Goal: Transaction & Acquisition: Book appointment/travel/reservation

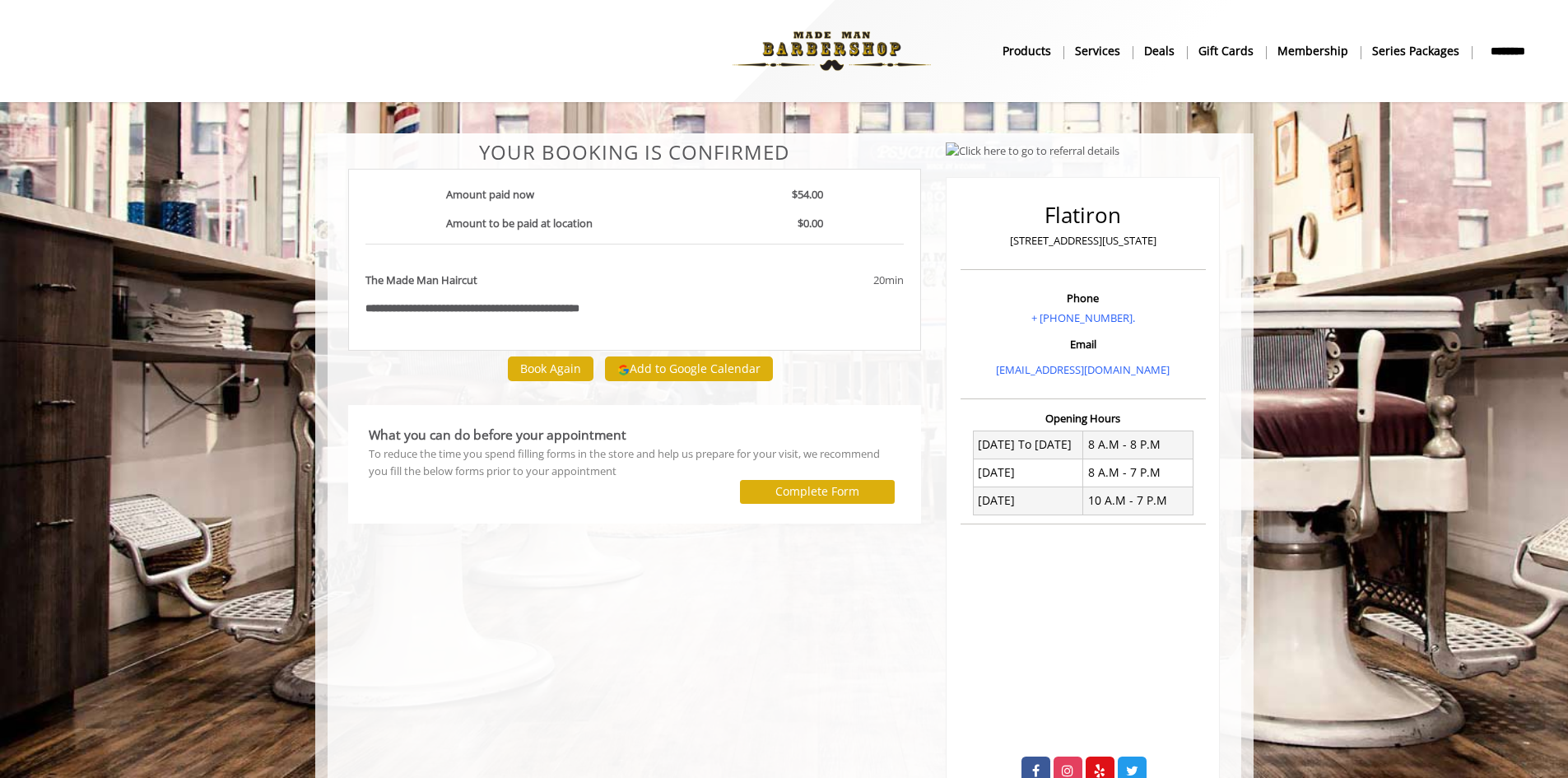
click at [838, 47] on img at bounding box center [832, 51] width 227 height 91
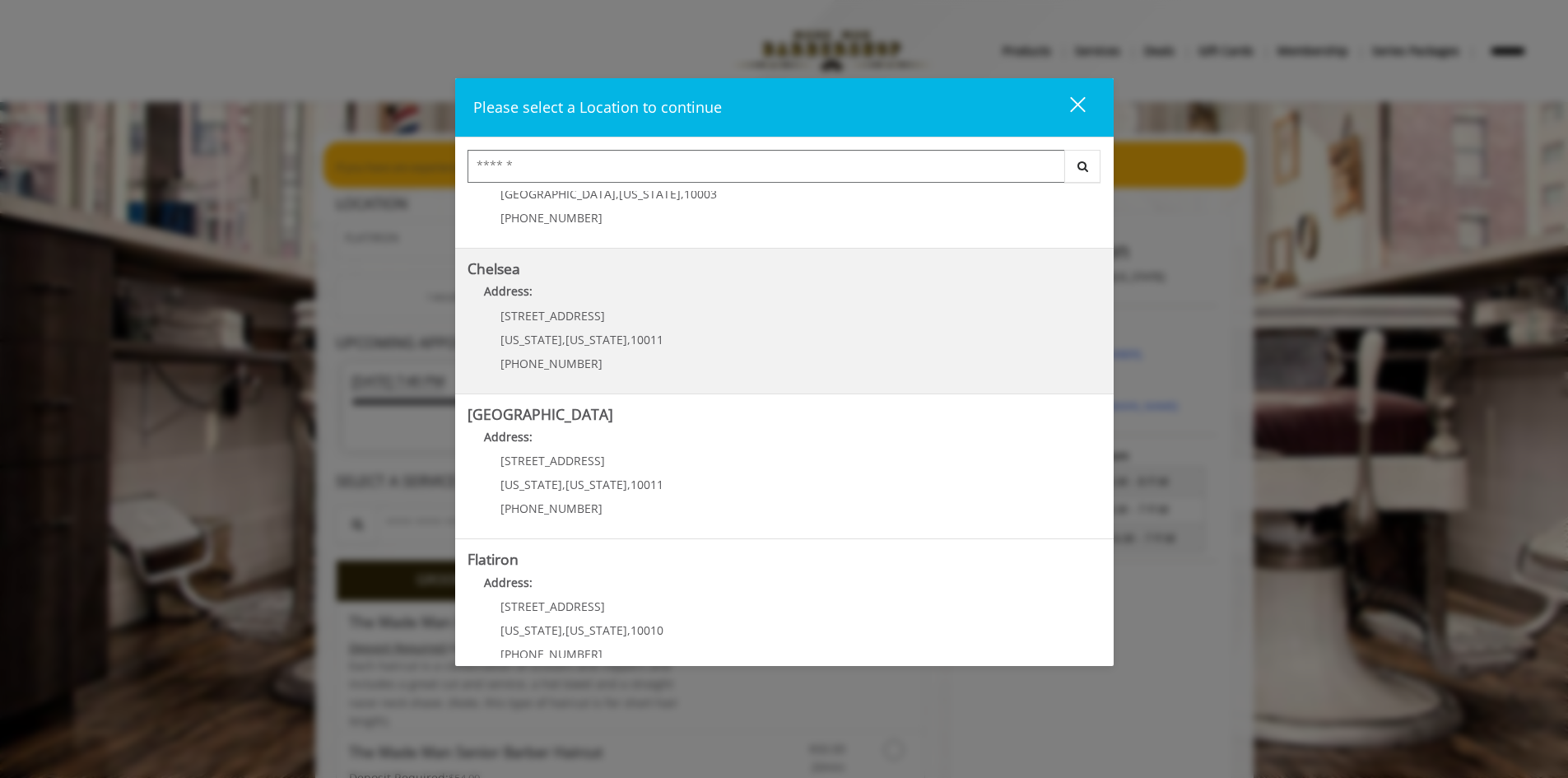
scroll to position [247, 0]
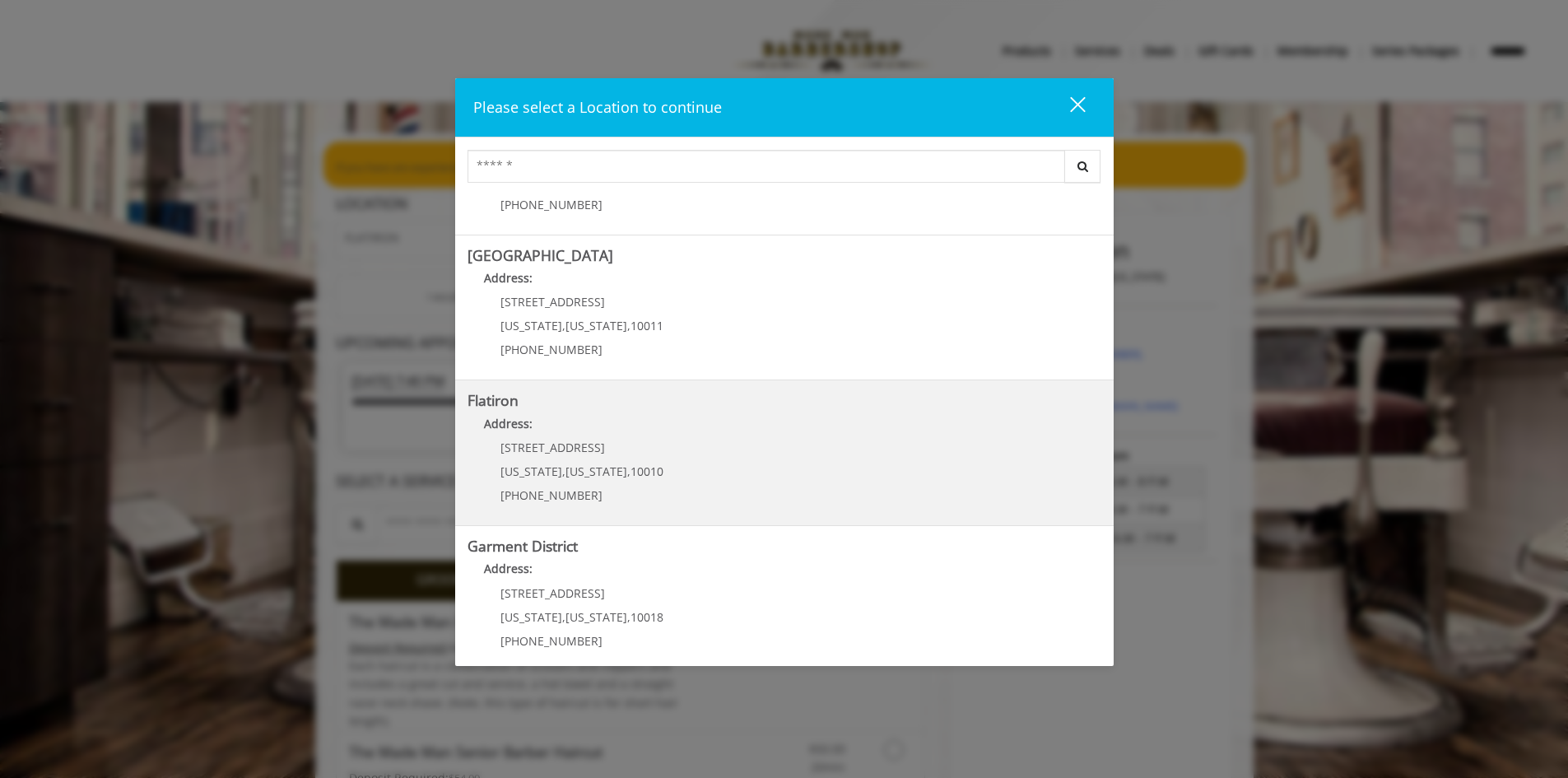
click at [601, 472] on span "New York" at bounding box center [597, 471] width 62 height 15
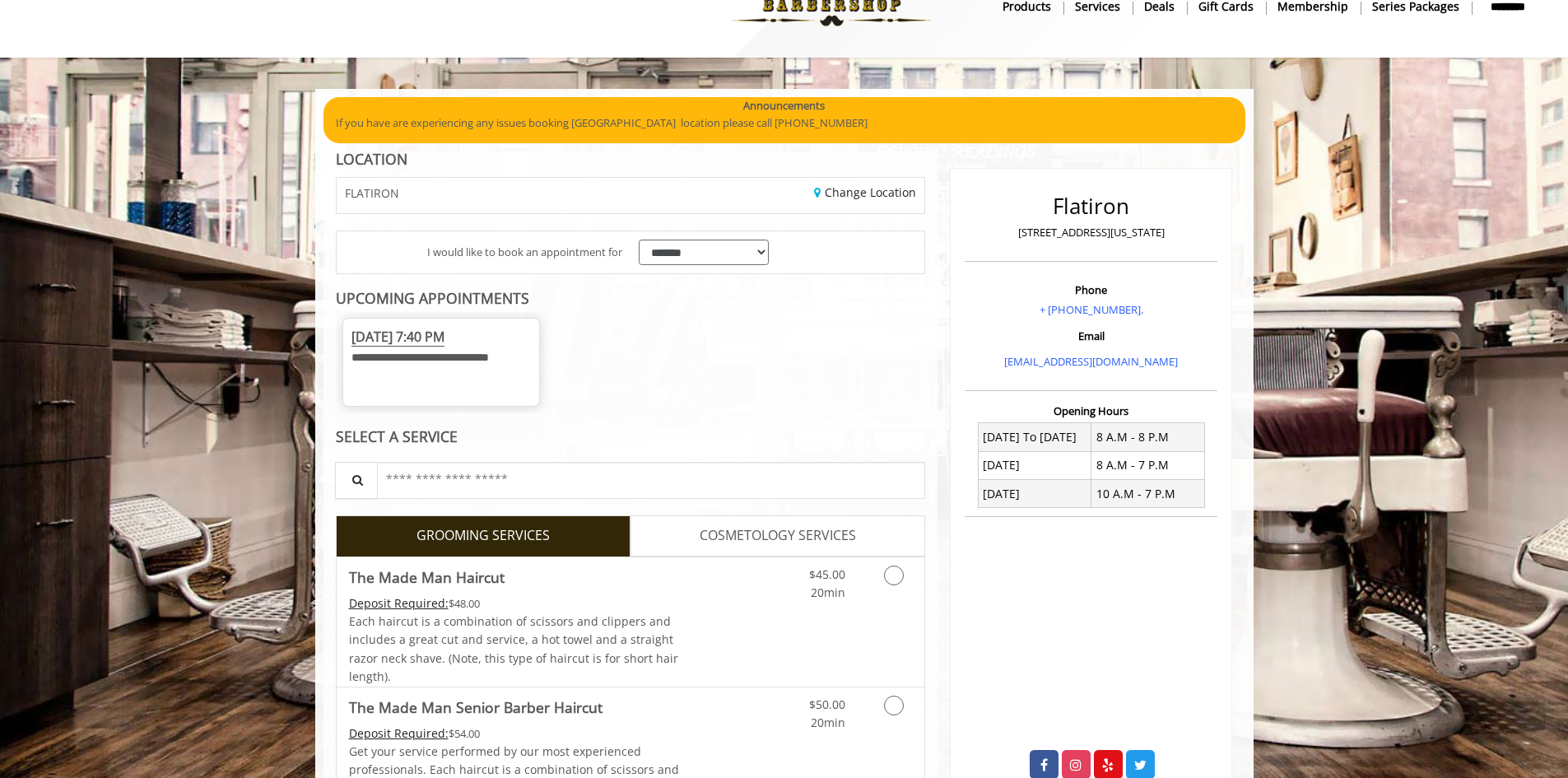
scroll to position [82, 0]
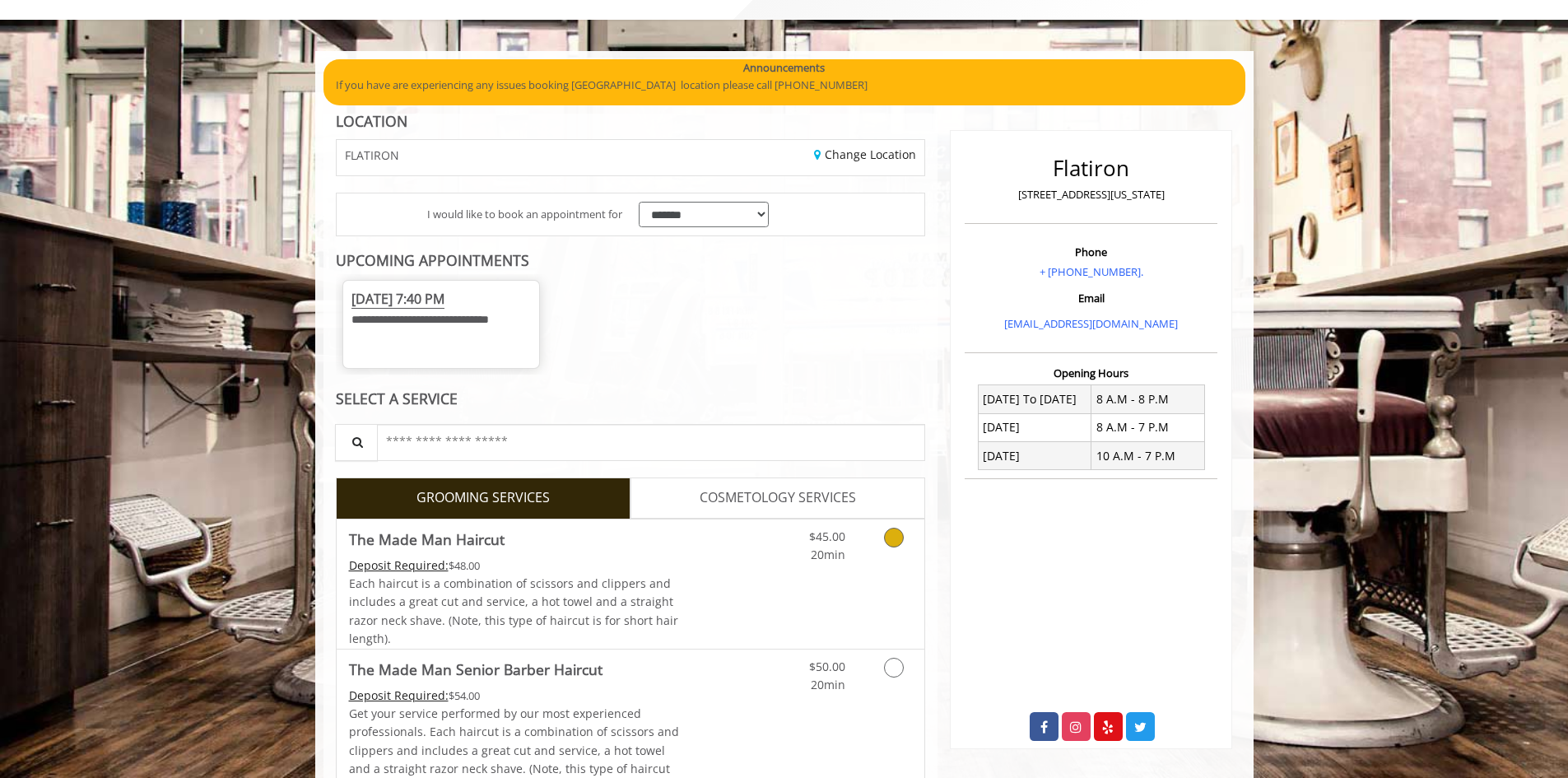
click at [886, 548] on icon "Grooming services" at bounding box center [894, 537] width 20 height 20
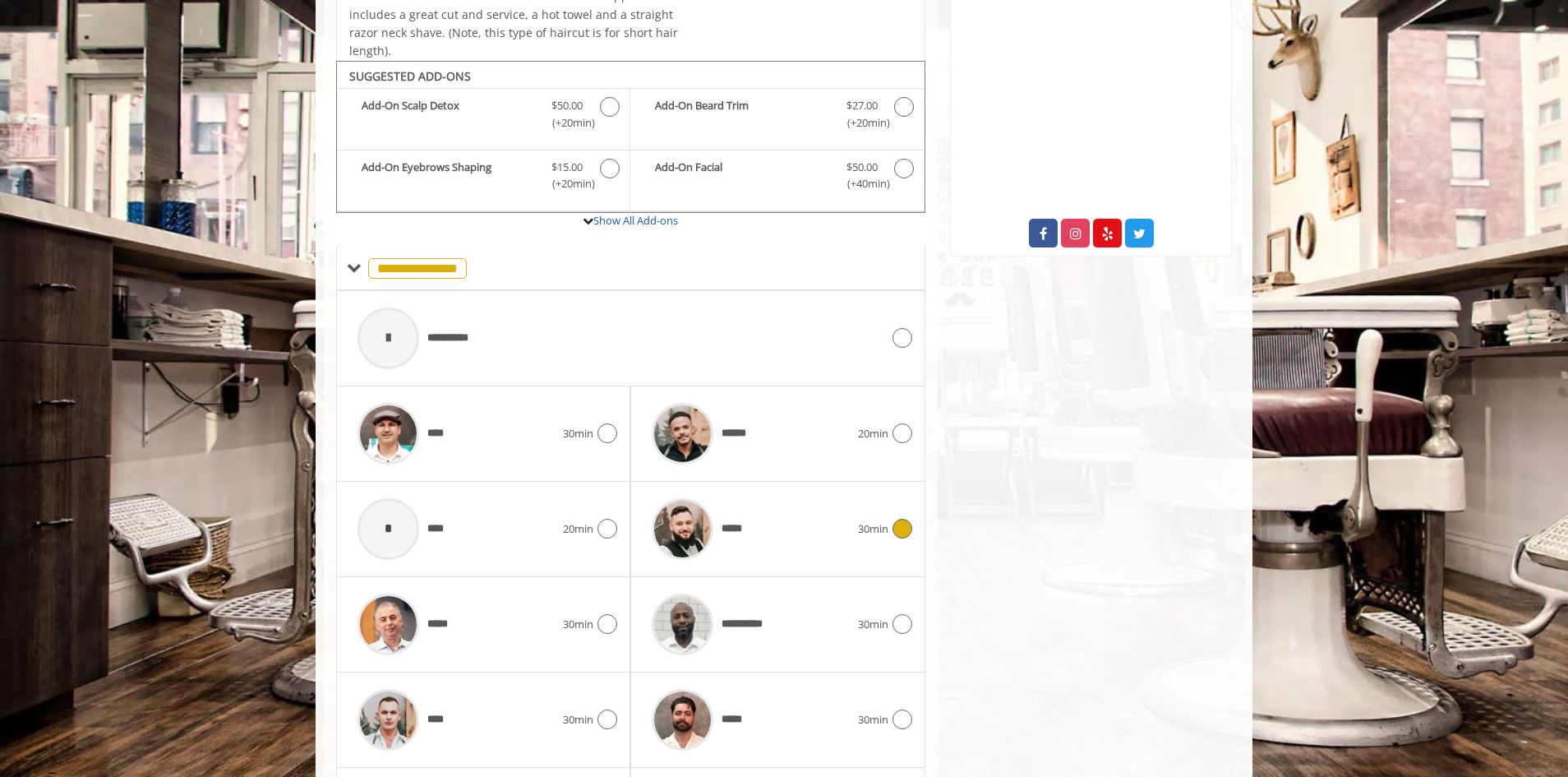
scroll to position [653, 0]
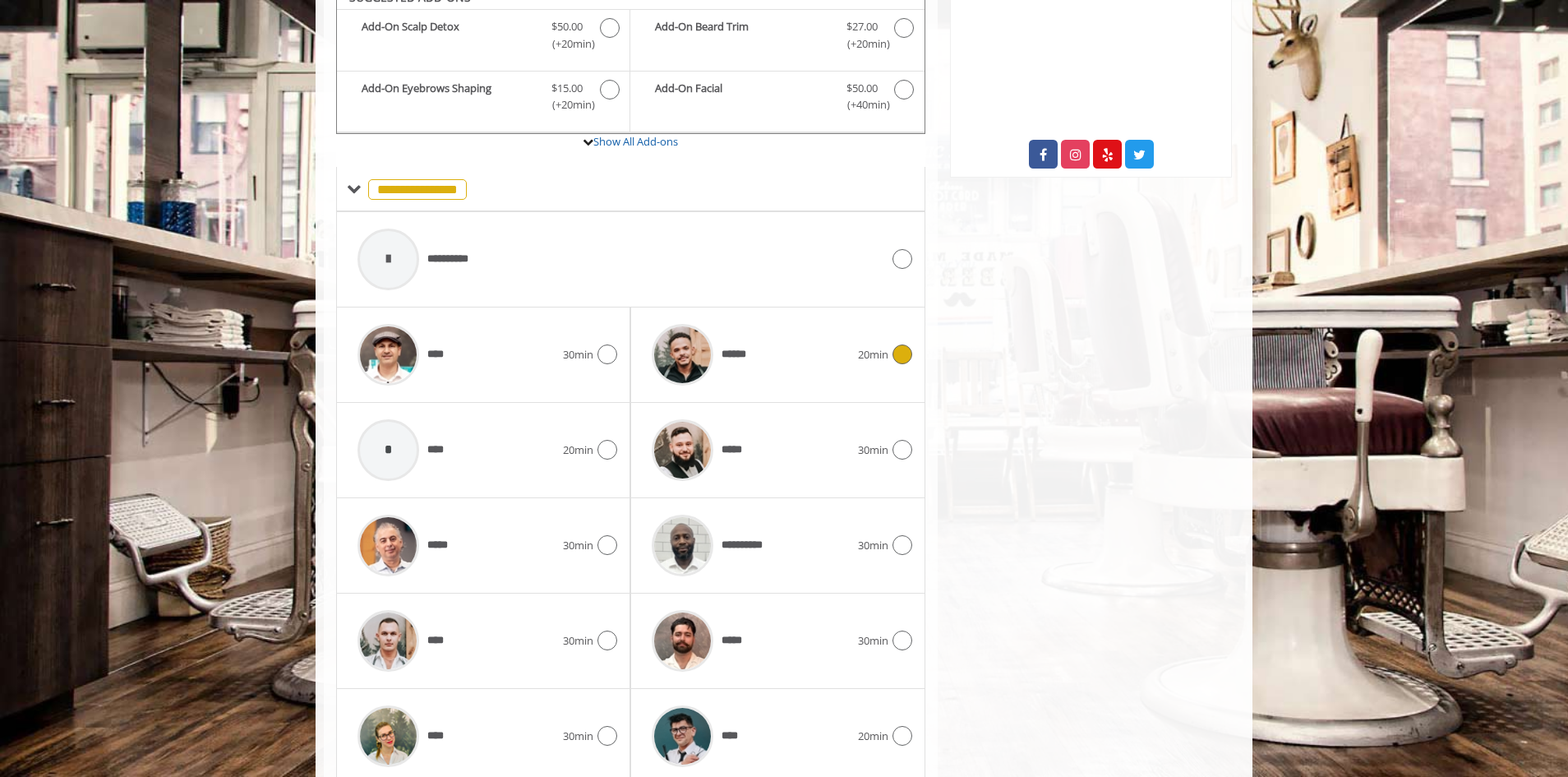
click at [900, 364] on icon at bounding box center [902, 354] width 20 height 20
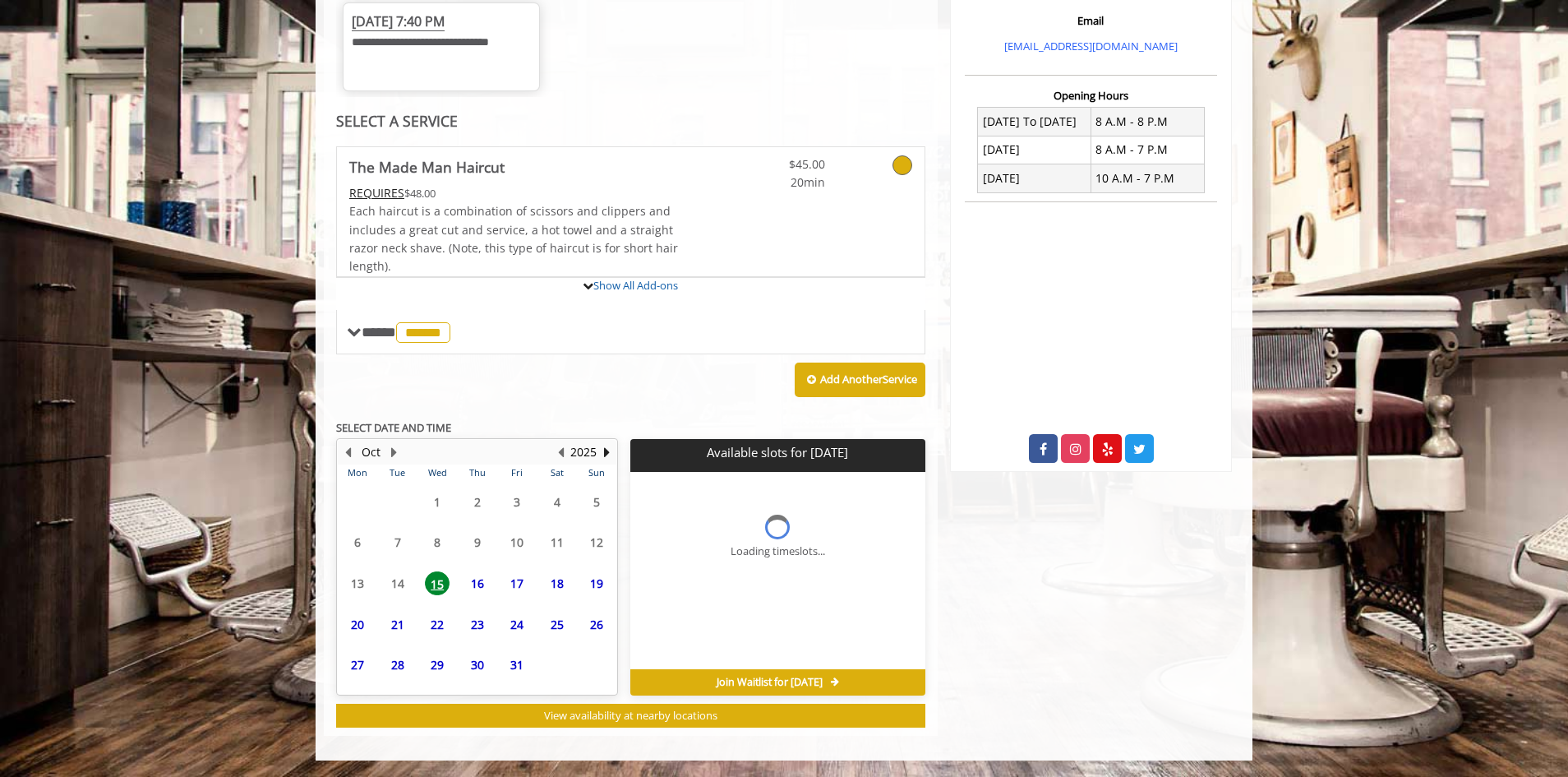
scroll to position [529, 0]
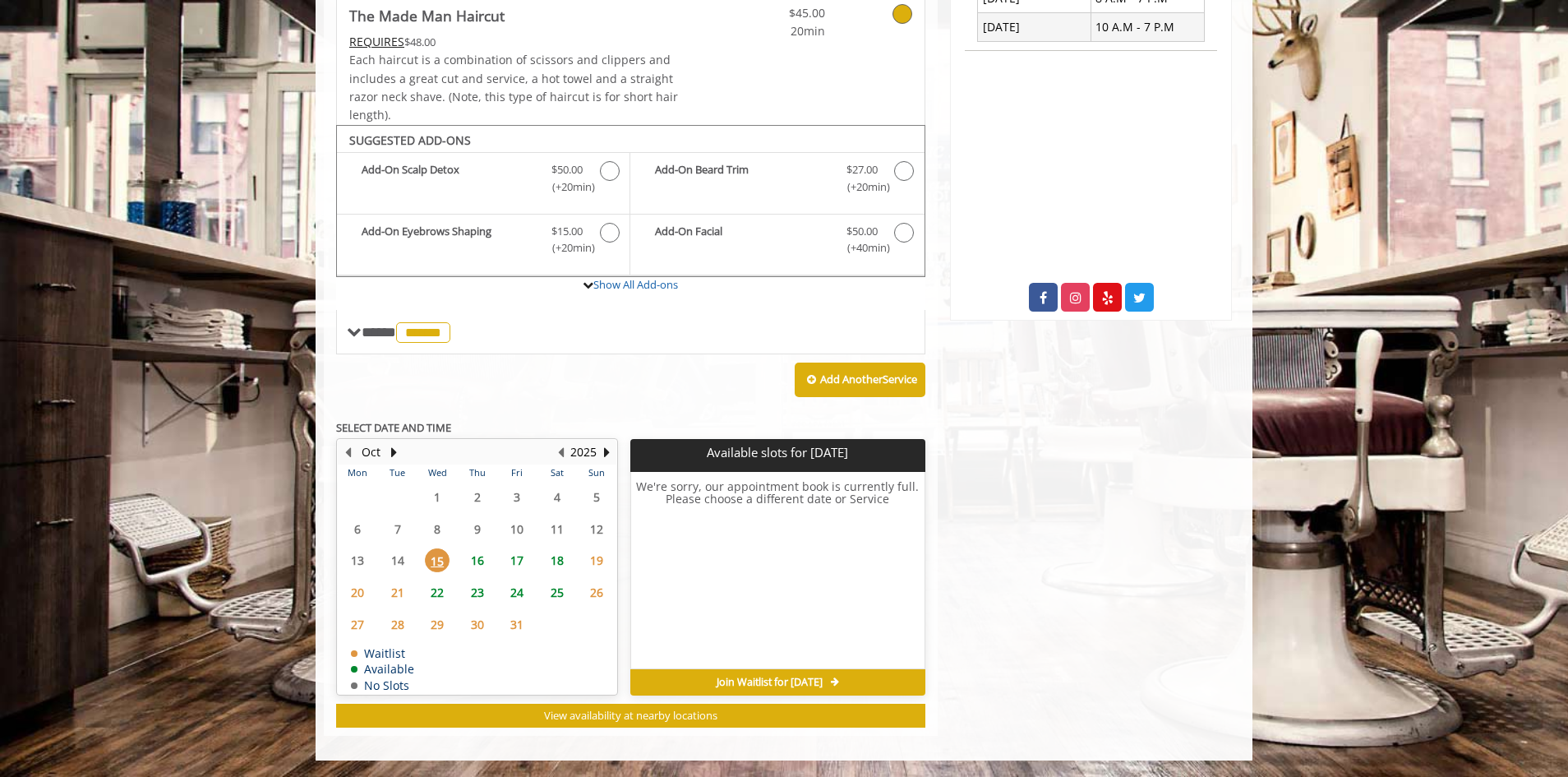
click at [475, 556] on span "16" at bounding box center [477, 559] width 25 height 24
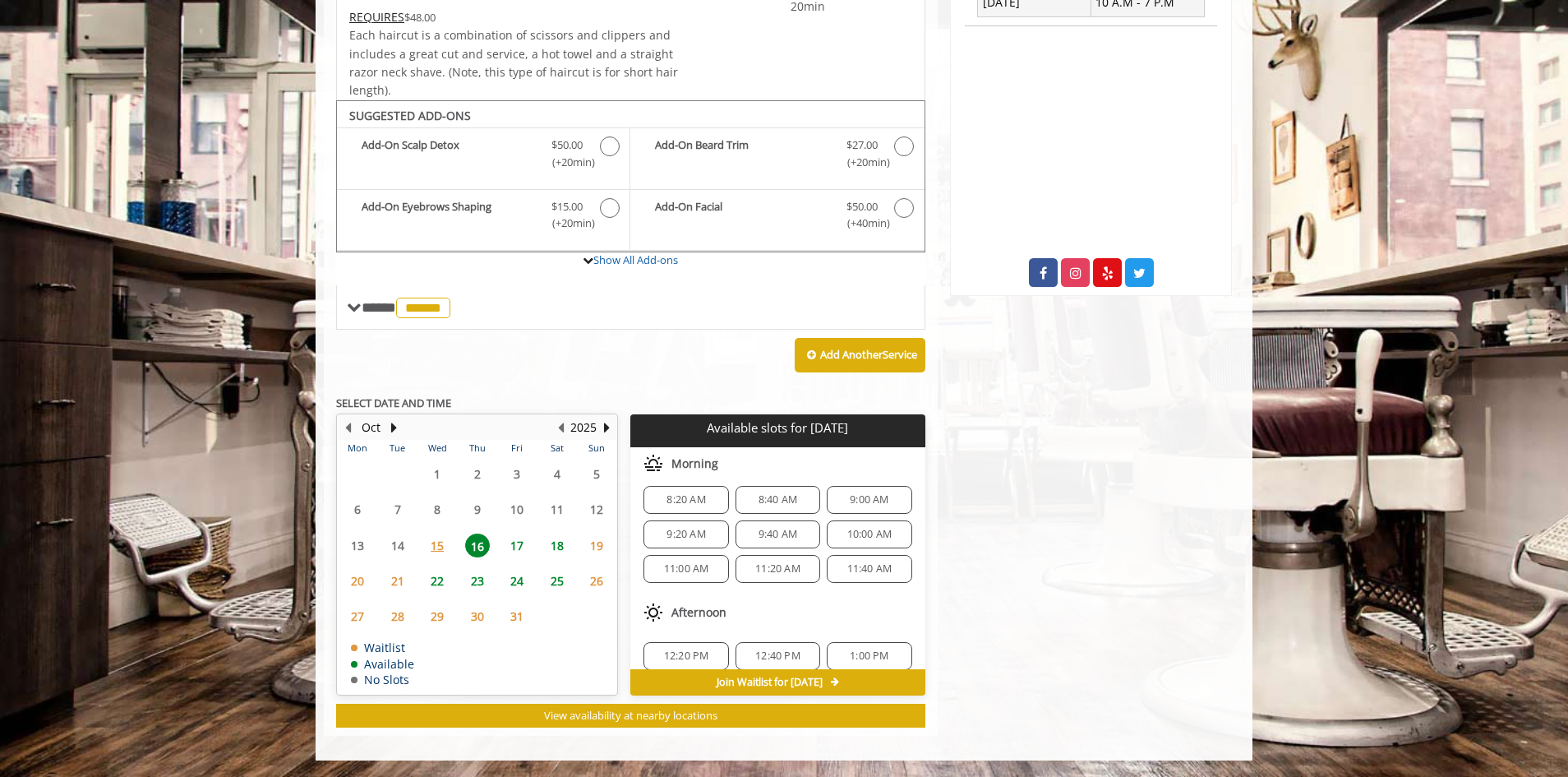
scroll to position [0, 0]
click at [432, 547] on span "15" at bounding box center [437, 545] width 25 height 24
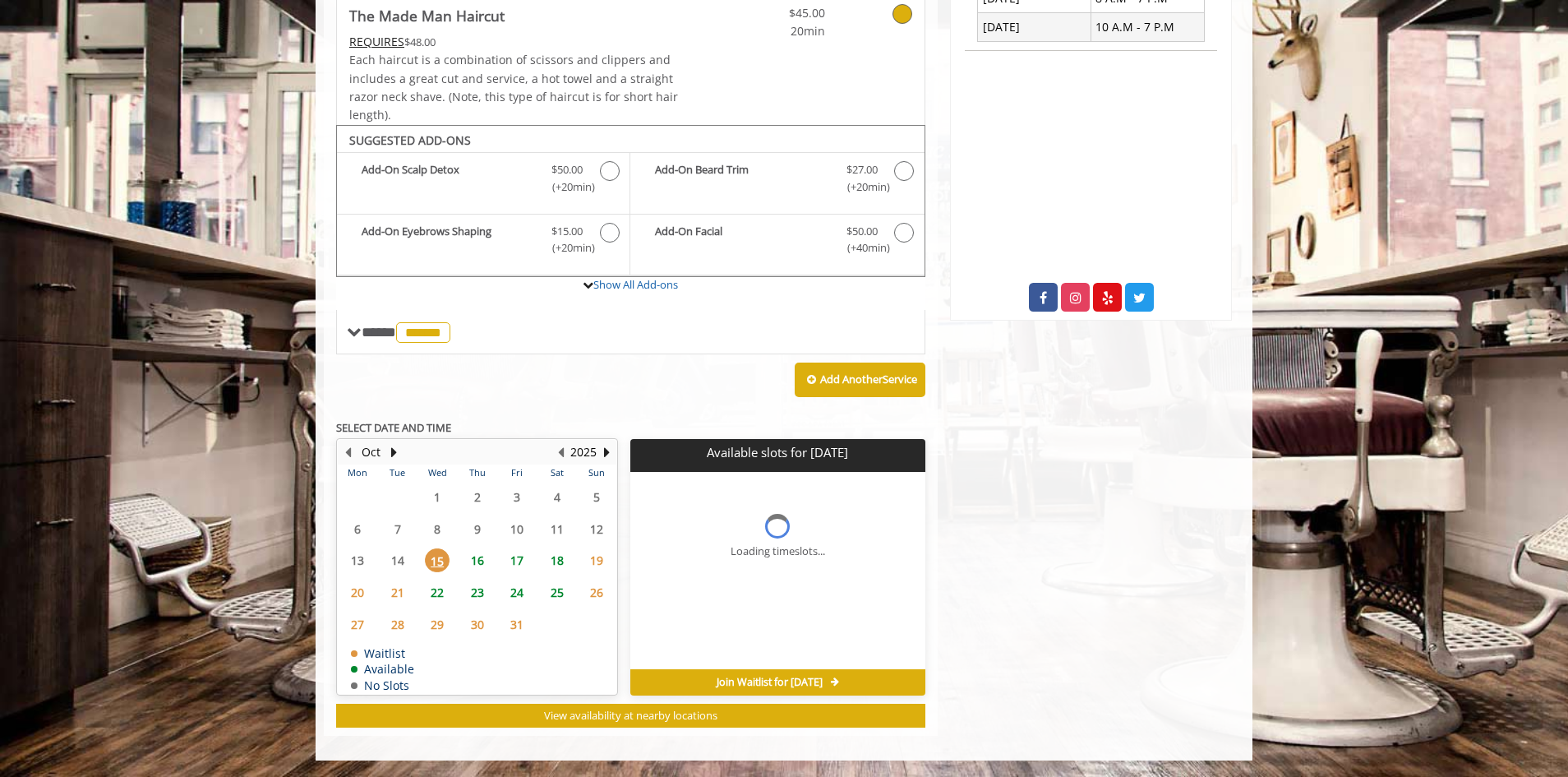
scroll to position [529, 0]
